Goal: Check status: Check status

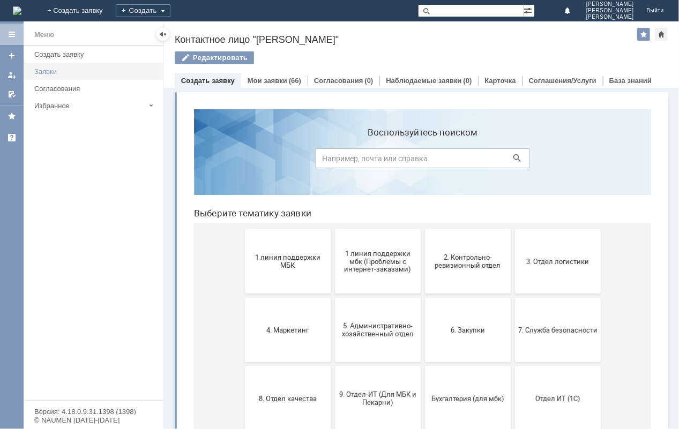
click at [46, 70] on div "Заявки" at bounding box center [95, 72] width 122 height 8
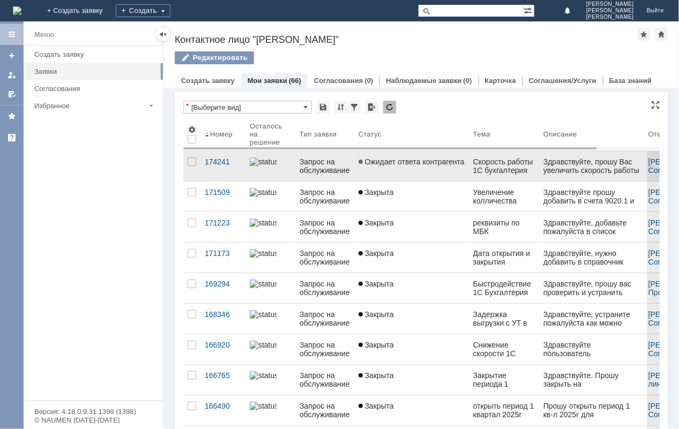
click at [323, 167] on div "Запрос на обслуживание" at bounding box center [325, 166] width 50 height 17
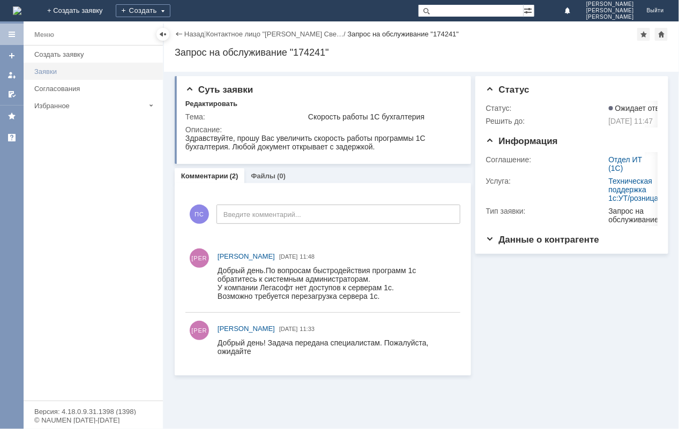
click at [62, 69] on div "Заявки" at bounding box center [95, 72] width 122 height 8
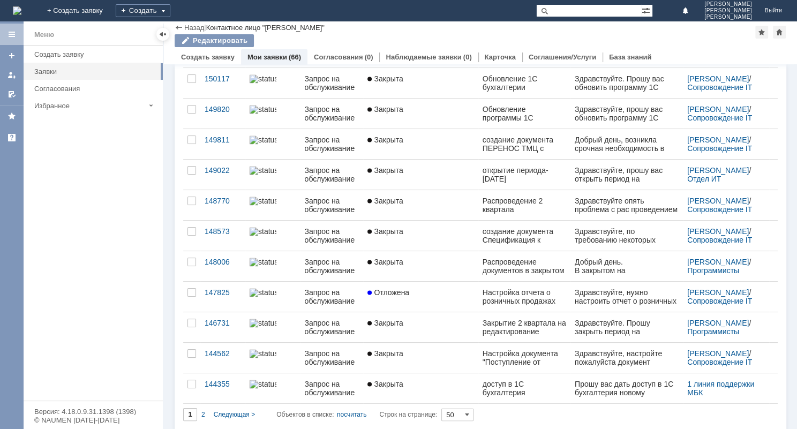
click at [487, 141] on div "создание документа ПЕРЕНОС ТМЦ с одного МОЛ на другое" at bounding box center [525, 144] width 84 height 17
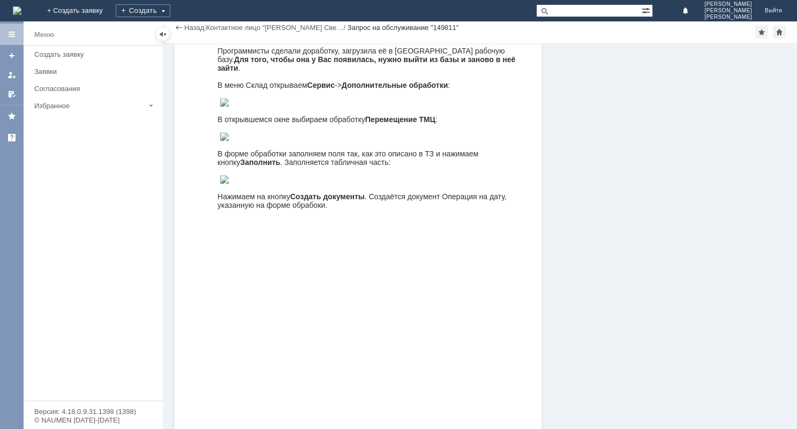
scroll to position [390, 0]
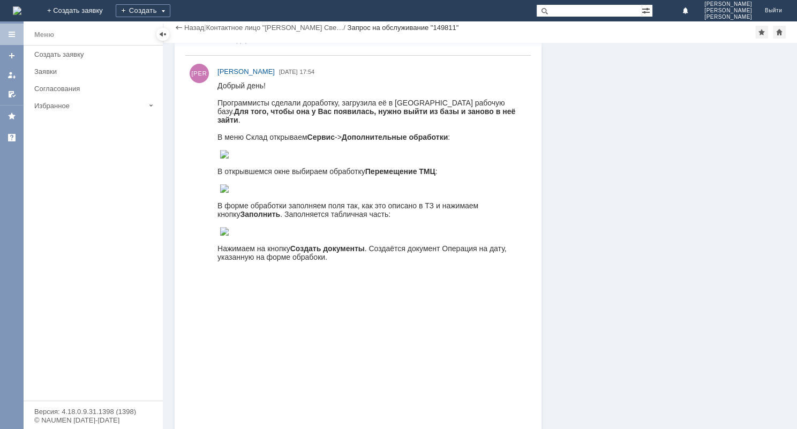
click at [596, 140] on div "Информация Статус Статус: Закрыта Решить до: [DATE] 21:19 Oцените, пожалуйста, …" at bounding box center [664, 256] width 245 height 1207
click at [547, 290] on div "Информация Статус Статус: Закрыта Решить до: [DATE] 21:19 Oцените, пожалуйста, …" at bounding box center [664, 256] width 245 height 1207
